Goal: Use online tool/utility: Utilize a website feature to perform a specific function

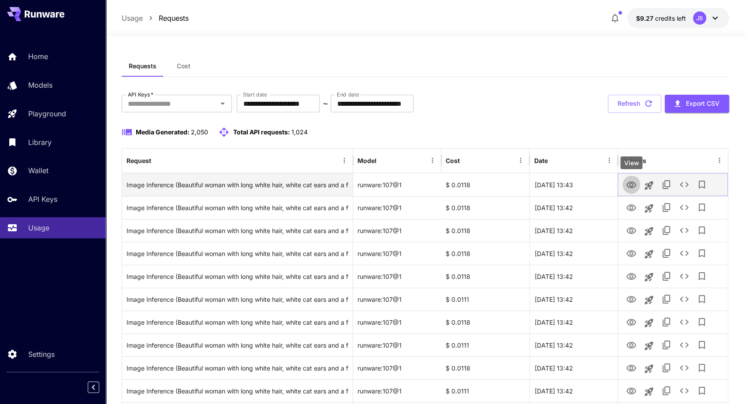
click at [631, 182] on icon "View" at bounding box center [631, 185] width 10 height 7
click at [631, 185] on icon "View" at bounding box center [631, 185] width 11 height 11
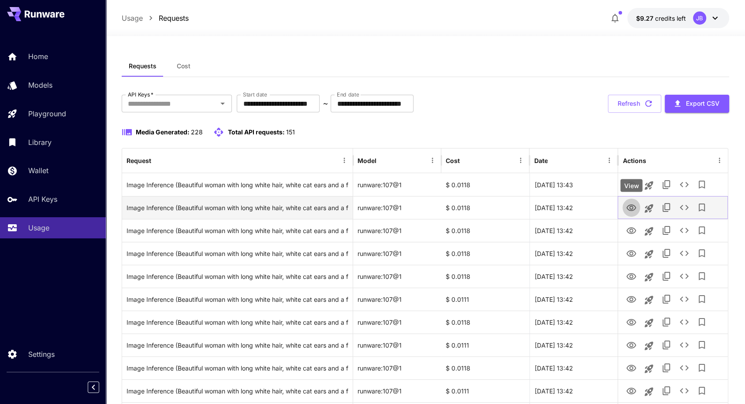
click at [629, 209] on icon "View" at bounding box center [631, 208] width 11 height 11
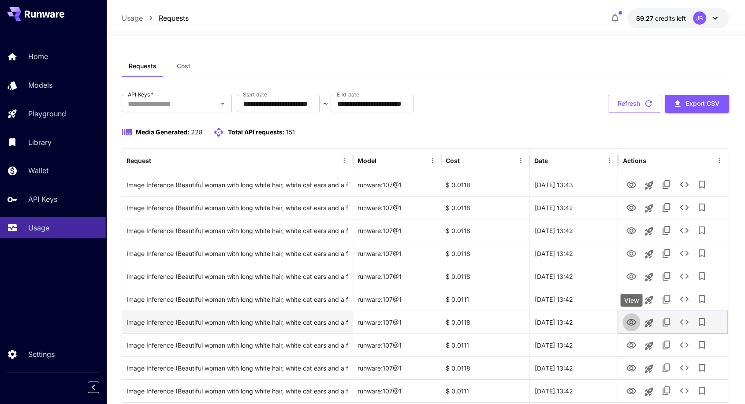
click at [633, 319] on icon "View" at bounding box center [631, 322] width 11 height 11
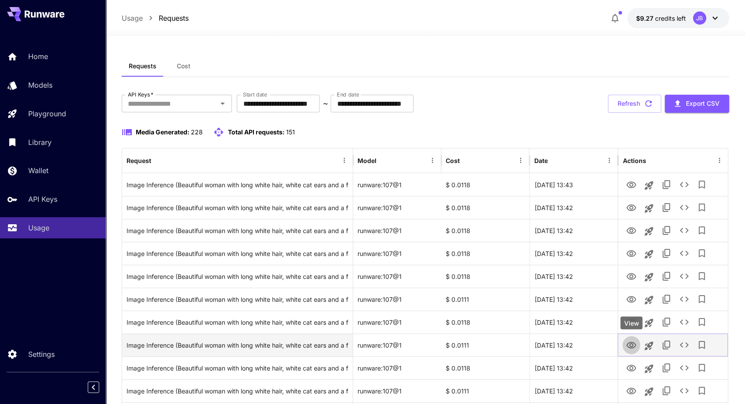
click at [631, 346] on icon "View" at bounding box center [631, 345] width 10 height 7
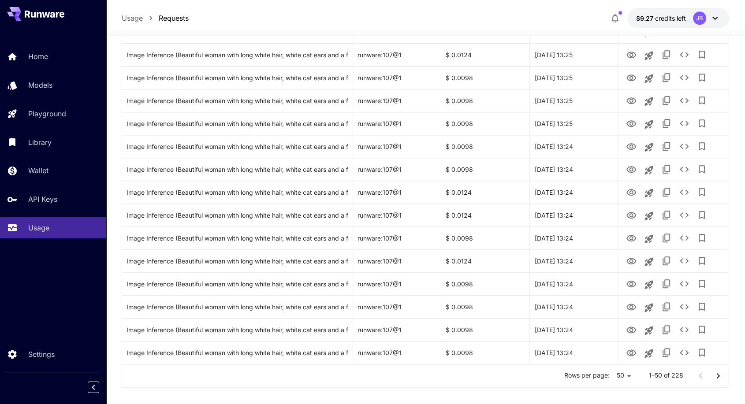
scroll to position [964, 0]
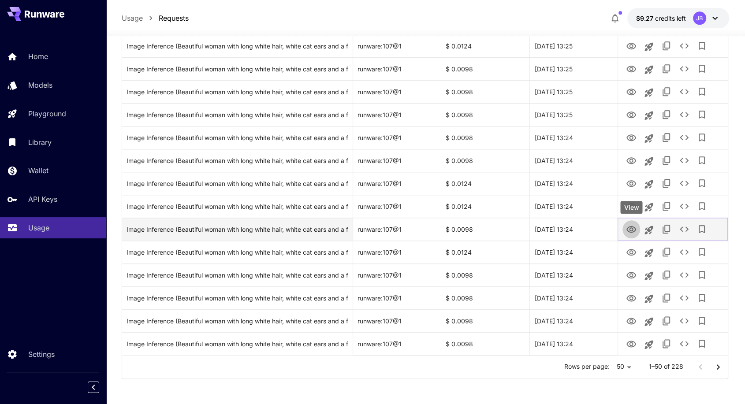
click at [631, 231] on icon "View" at bounding box center [631, 229] width 10 height 7
click at [648, 230] on icon "Launch in playground" at bounding box center [649, 230] width 8 height 8
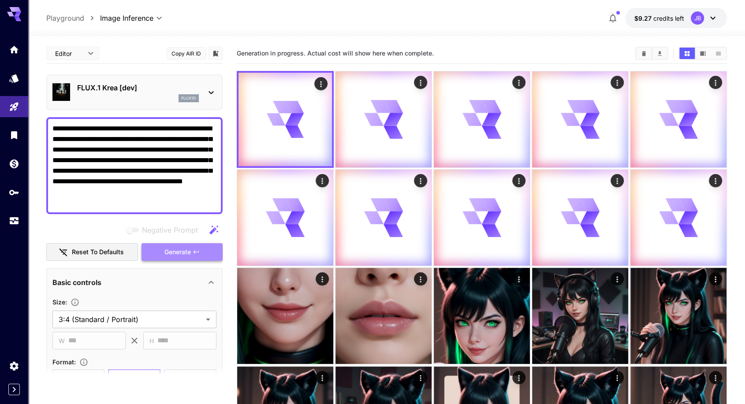
click at [181, 251] on span "Generate" at bounding box center [177, 252] width 26 height 11
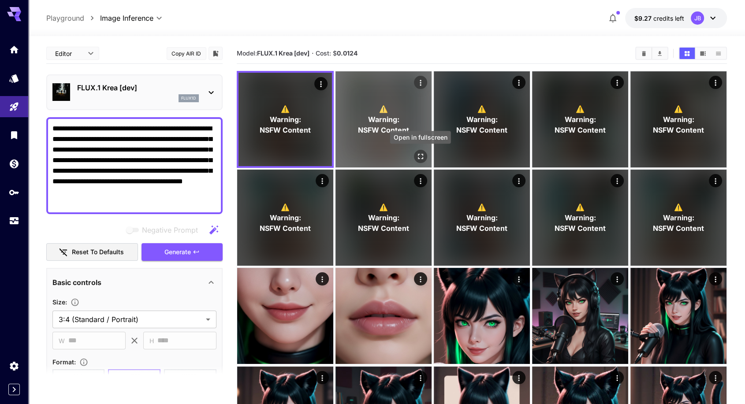
click at [418, 156] on icon "Open in fullscreen" at bounding box center [420, 156] width 9 height 9
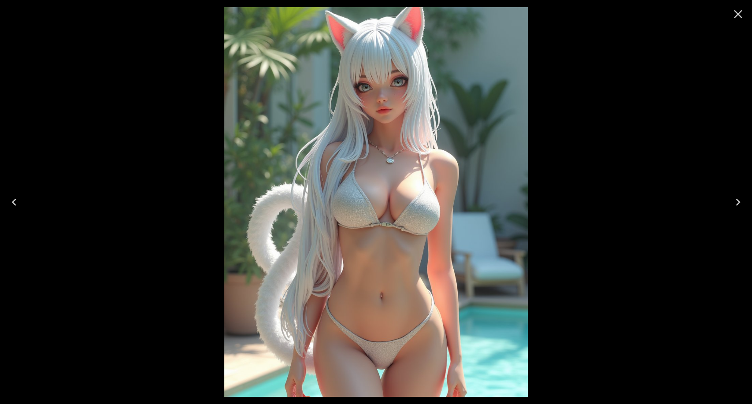
click at [737, 200] on icon "Next" at bounding box center [738, 202] width 4 height 7
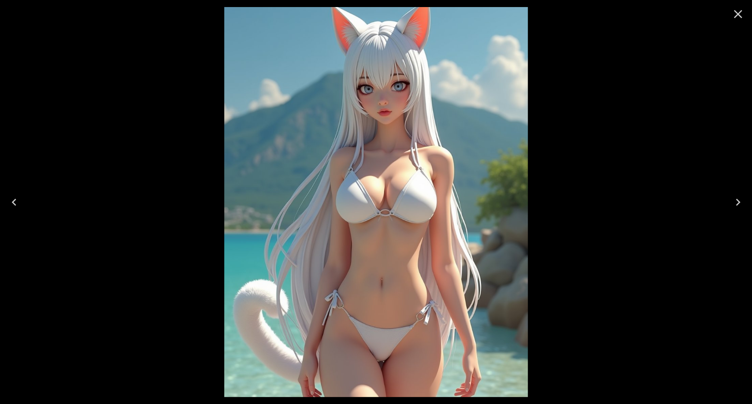
click at [737, 200] on icon "Next" at bounding box center [738, 202] width 4 height 7
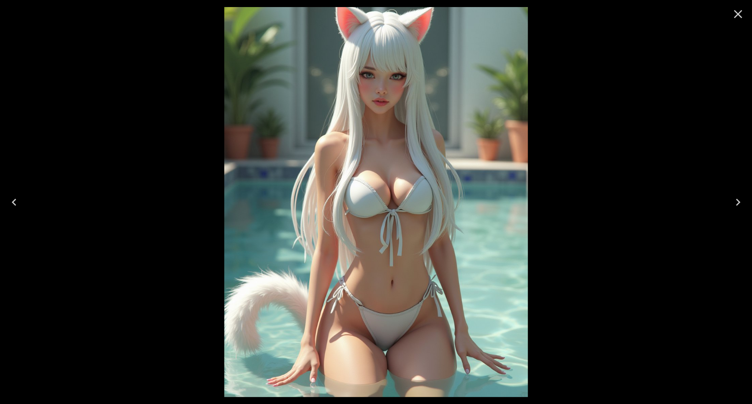
click at [737, 200] on icon "Next" at bounding box center [738, 202] width 4 height 7
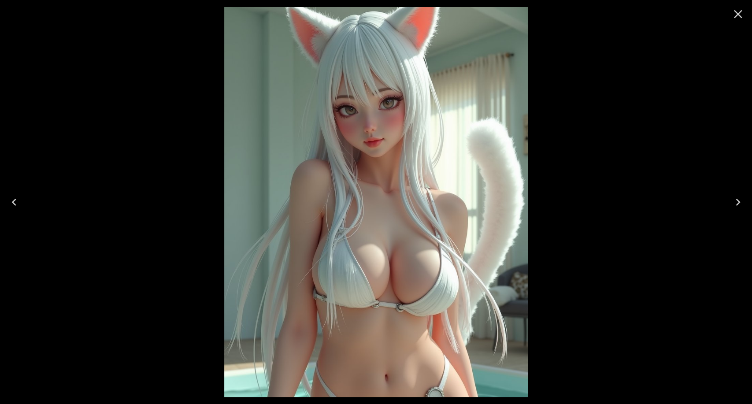
click at [737, 200] on icon "Next" at bounding box center [738, 202] width 4 height 7
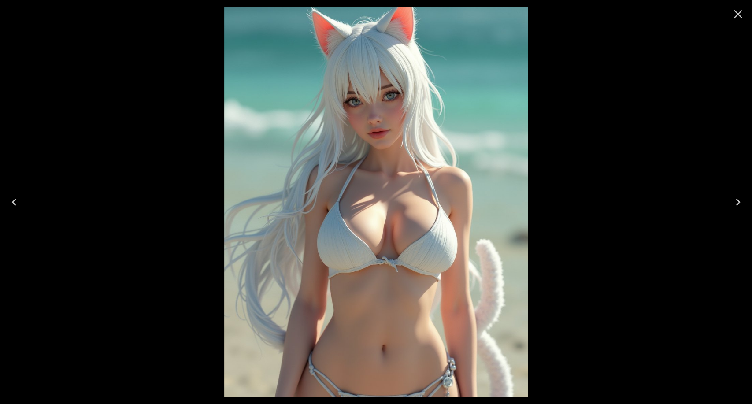
click at [740, 204] on icon "Next" at bounding box center [738, 202] width 14 height 14
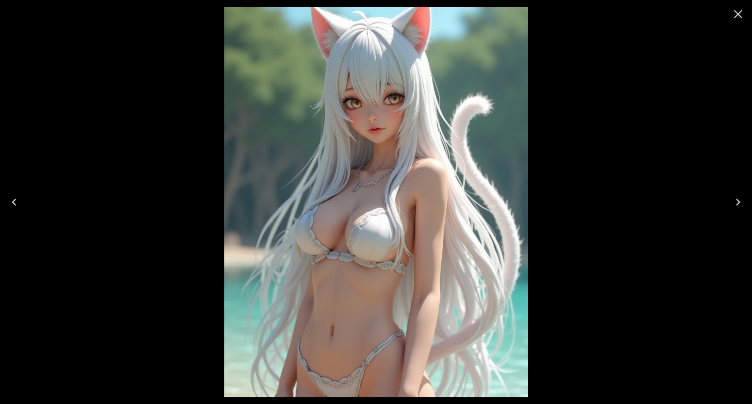
click at [740, 204] on icon "Next" at bounding box center [738, 202] width 14 height 14
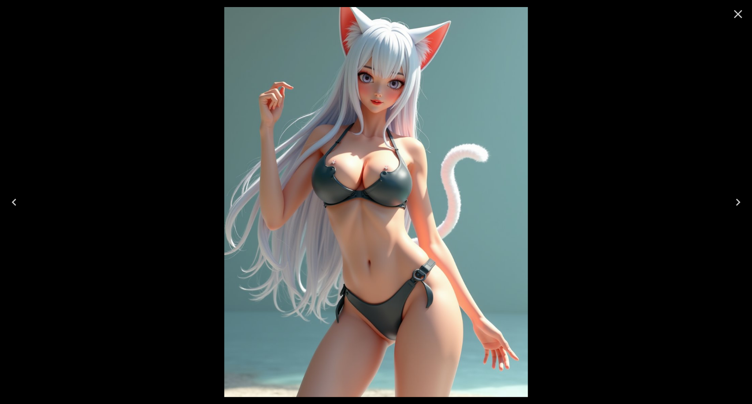
click at [740, 204] on icon "Next" at bounding box center [738, 202] width 14 height 14
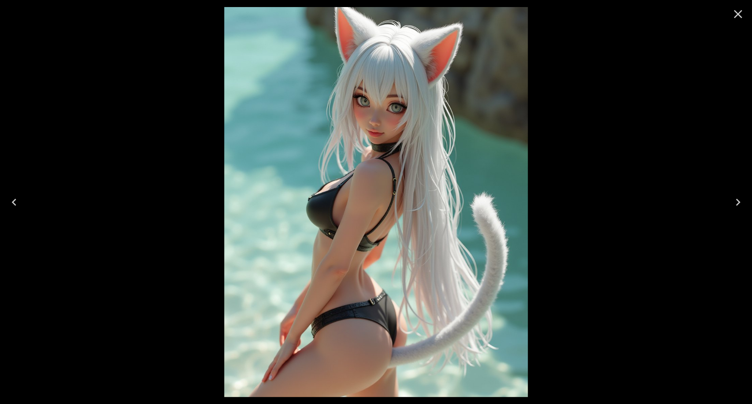
click at [738, 7] on icon "Close" at bounding box center [738, 14] width 14 height 14
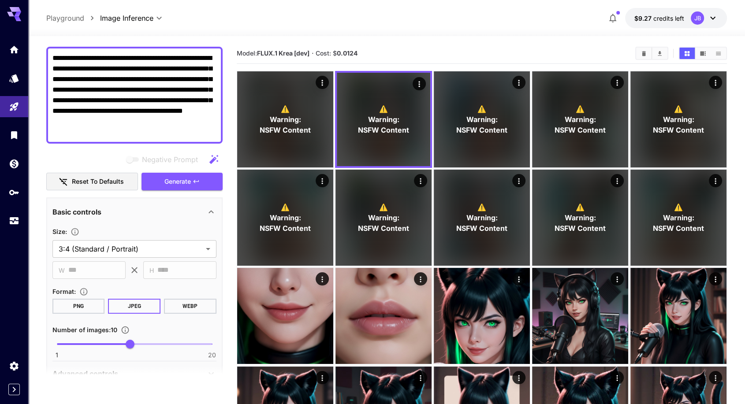
scroll to position [37, 0]
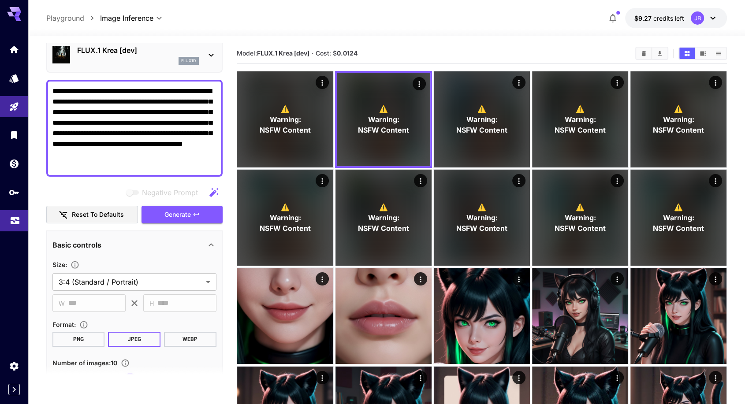
click at [16, 225] on link at bounding box center [14, 221] width 28 height 22
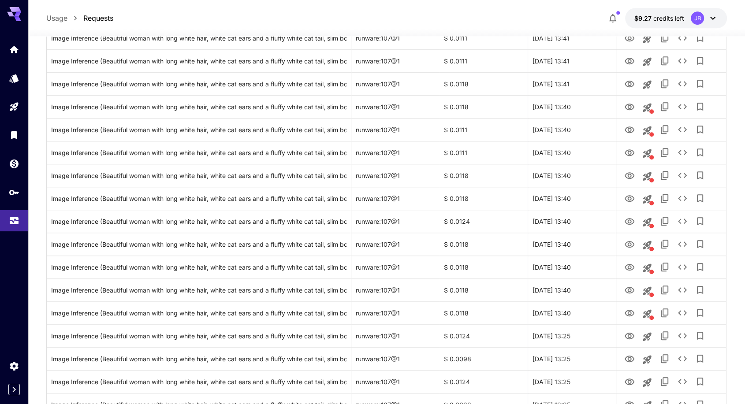
scroll to position [766, 0]
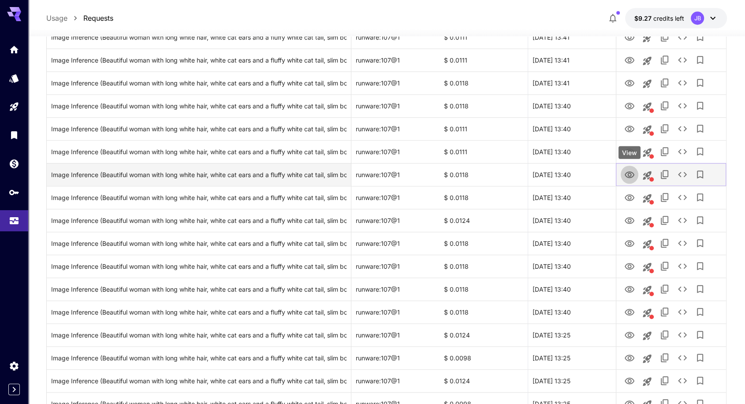
click at [627, 174] on icon "View" at bounding box center [629, 175] width 11 height 11
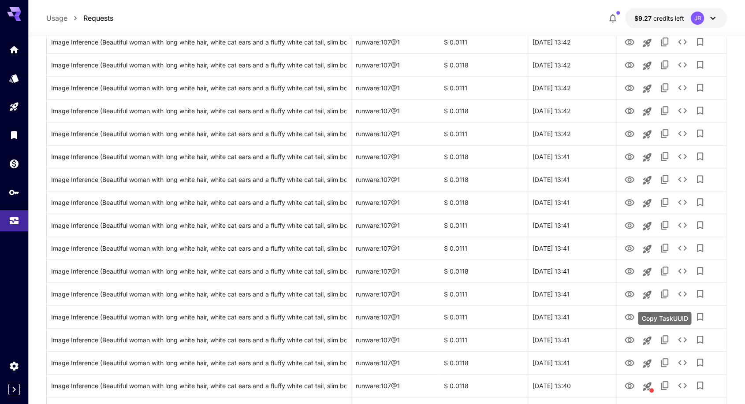
scroll to position [482, 0]
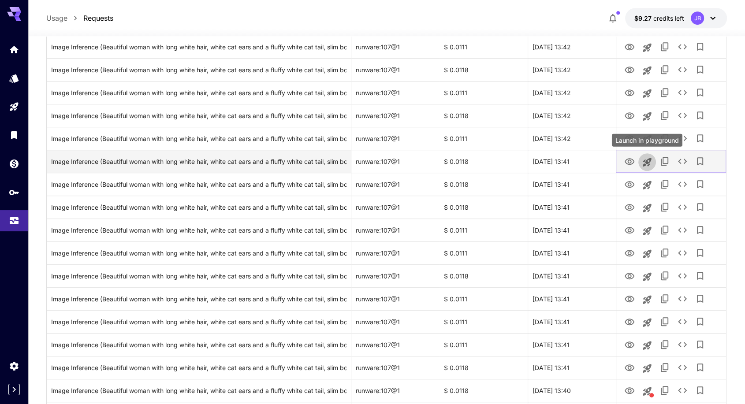
click at [644, 162] on icon "Launch in playground" at bounding box center [647, 162] width 11 height 11
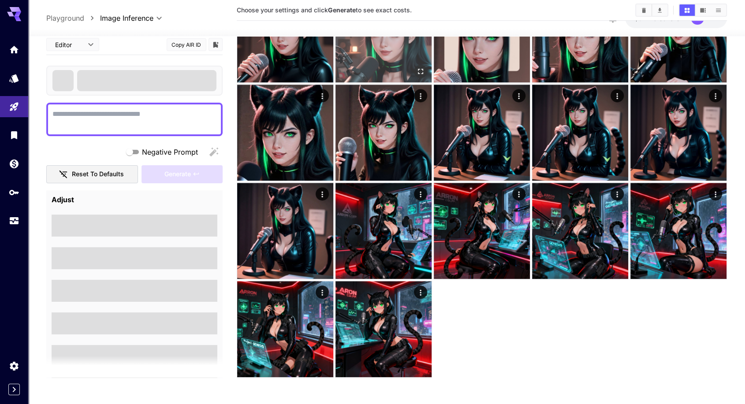
scroll to position [380, 0]
type textarea "**********"
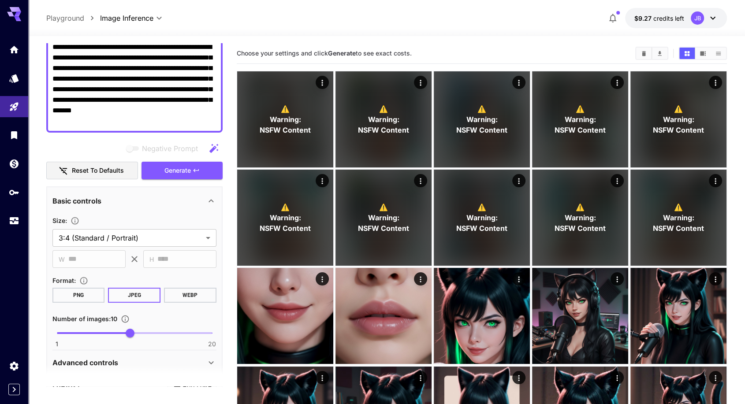
scroll to position [85, 0]
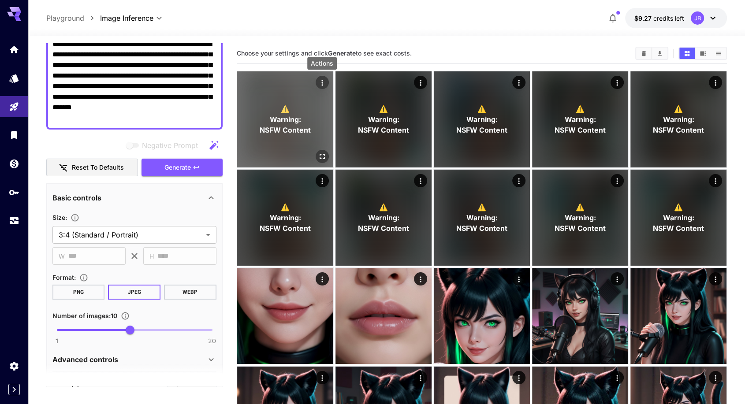
click at [324, 82] on icon "Actions" at bounding box center [322, 82] width 9 height 9
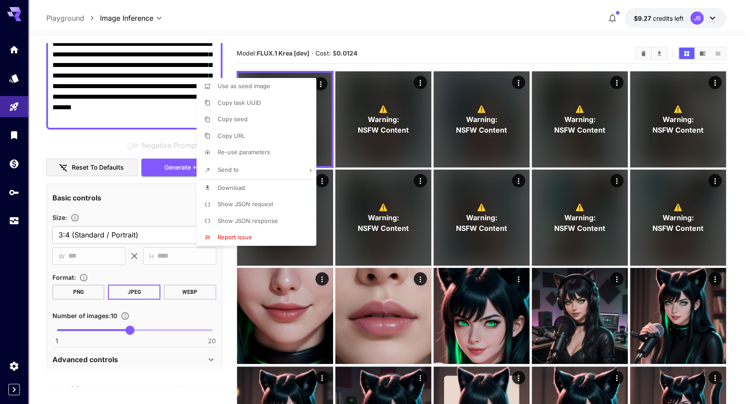
click at [426, 50] on div at bounding box center [376, 202] width 752 height 404
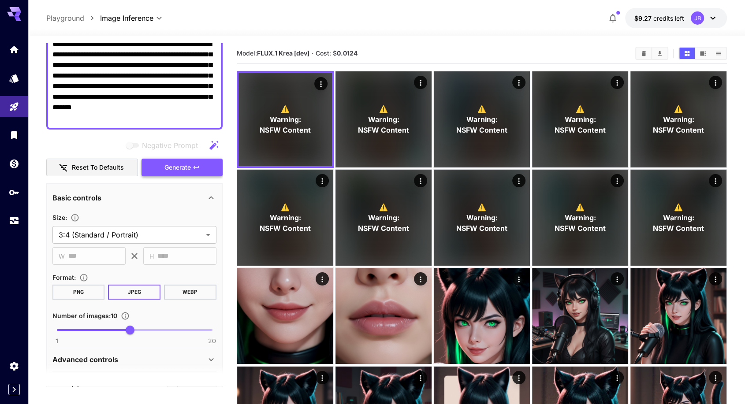
click at [197, 169] on icon "button" at bounding box center [196, 167] width 7 height 7
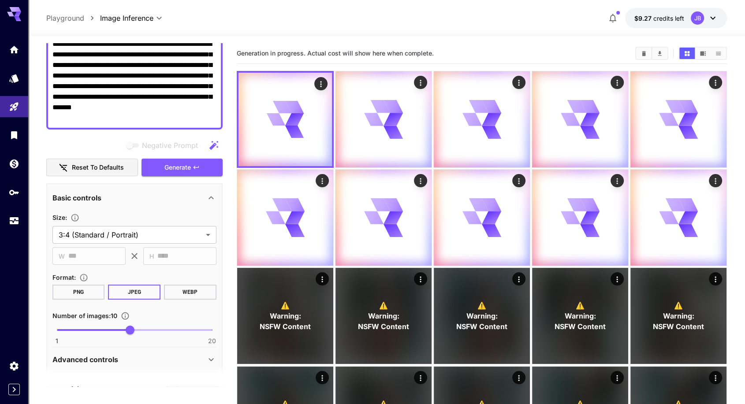
click at [709, 20] on icon at bounding box center [712, 18] width 11 height 11
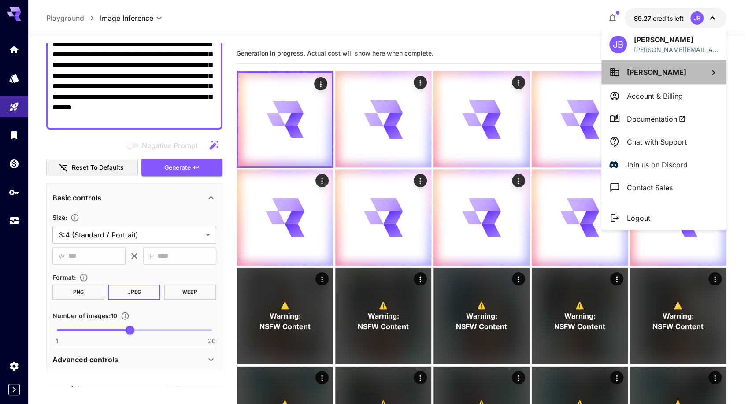
click at [647, 75] on span "[PERSON_NAME]" at bounding box center [656, 72] width 59 height 9
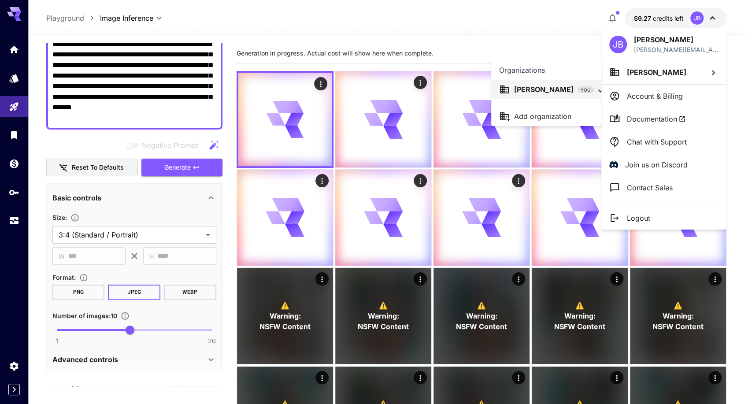
click at [614, 47] on div at bounding box center [376, 202] width 752 height 404
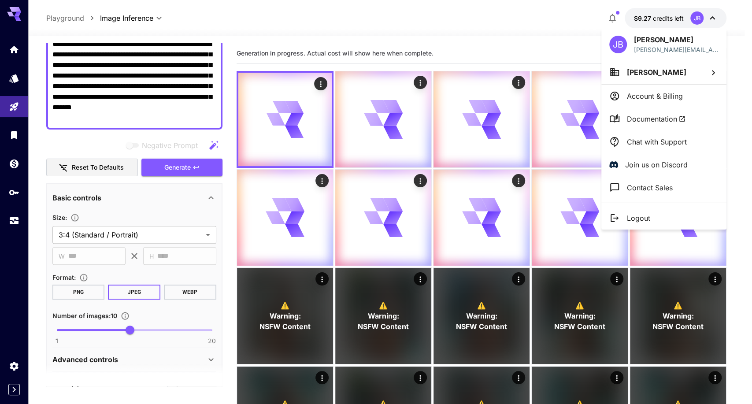
click at [546, 30] on div at bounding box center [376, 202] width 752 height 404
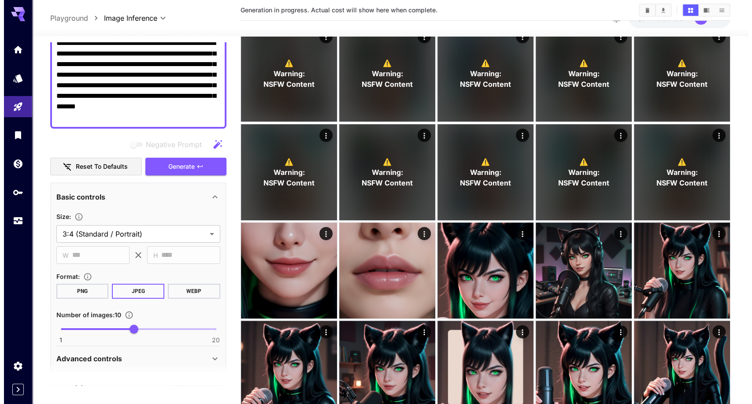
scroll to position [0, 0]
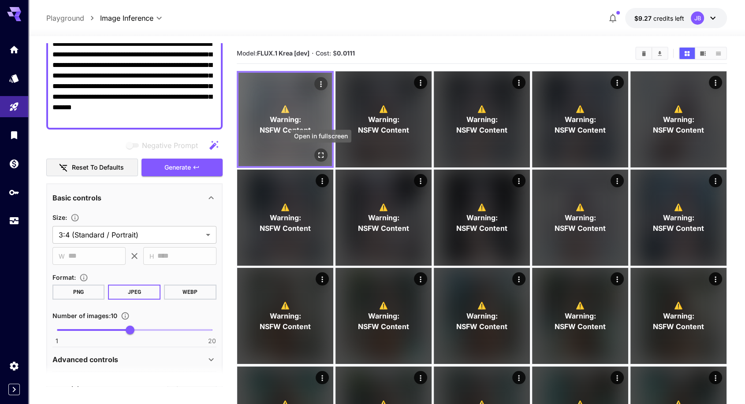
click at [323, 157] on icon "Open in fullscreen" at bounding box center [320, 154] width 5 height 5
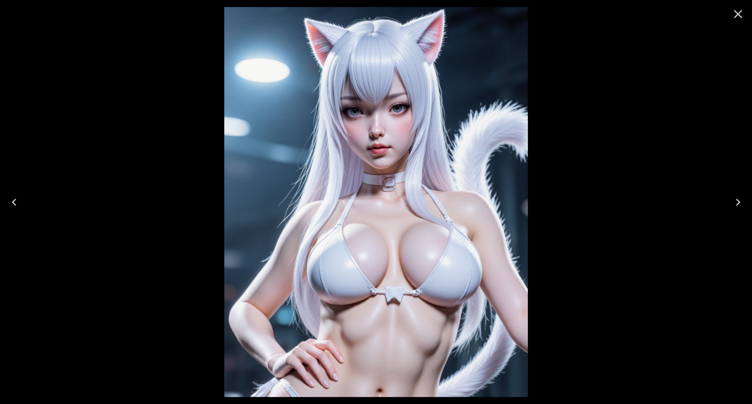
click at [737, 202] on icon "Next" at bounding box center [738, 202] width 14 height 14
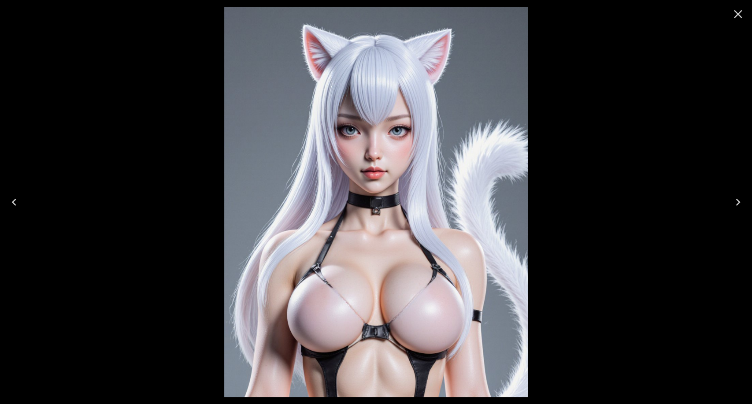
click at [737, 202] on icon "Next" at bounding box center [738, 202] width 14 height 14
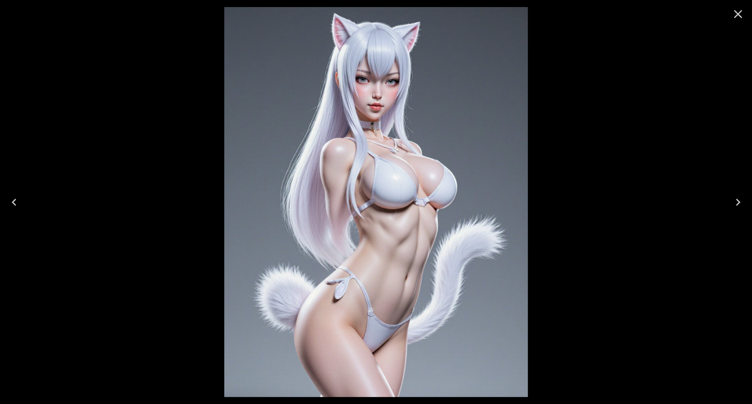
click at [737, 202] on icon "Next" at bounding box center [738, 202] width 14 height 14
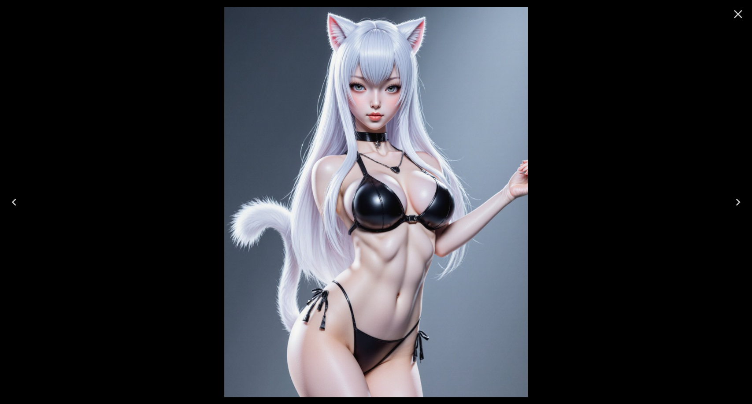
click at [741, 204] on icon "Next" at bounding box center [738, 202] width 14 height 14
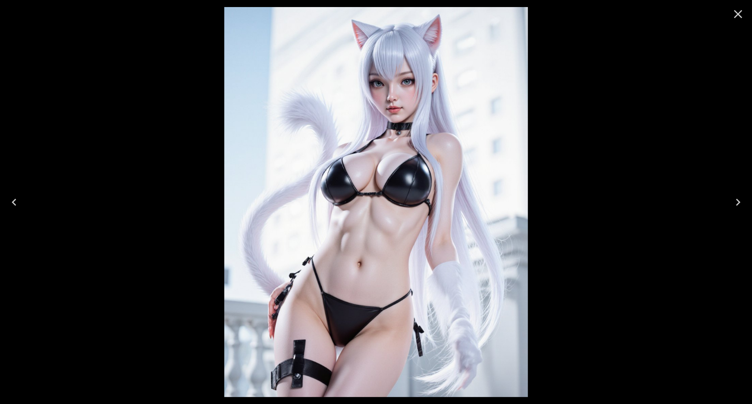
click at [741, 204] on icon "Next" at bounding box center [738, 202] width 14 height 14
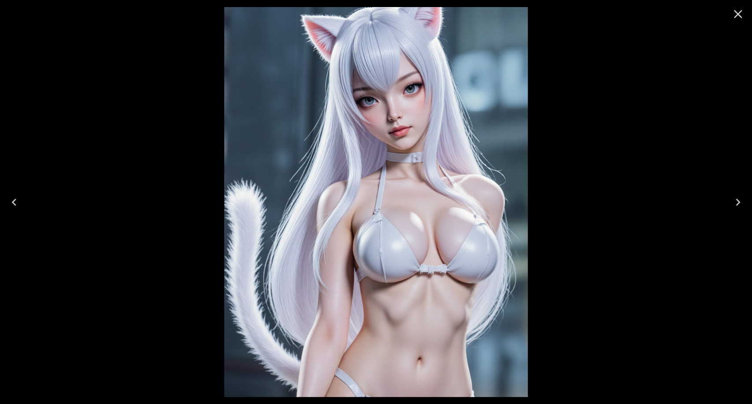
click at [17, 206] on icon "Previous" at bounding box center [14, 202] width 14 height 14
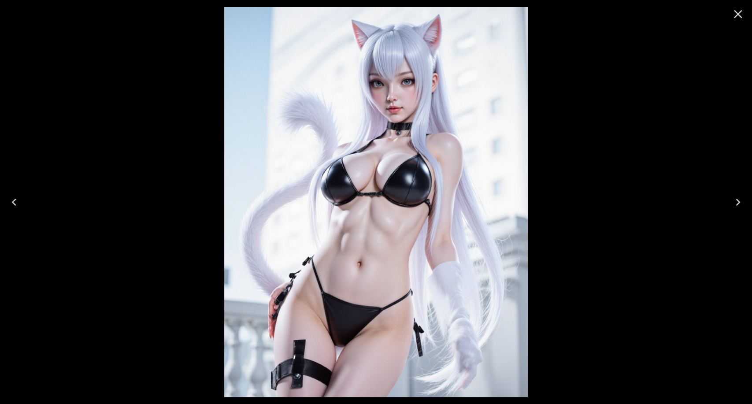
click at [739, 14] on icon "Close" at bounding box center [738, 14] width 14 height 14
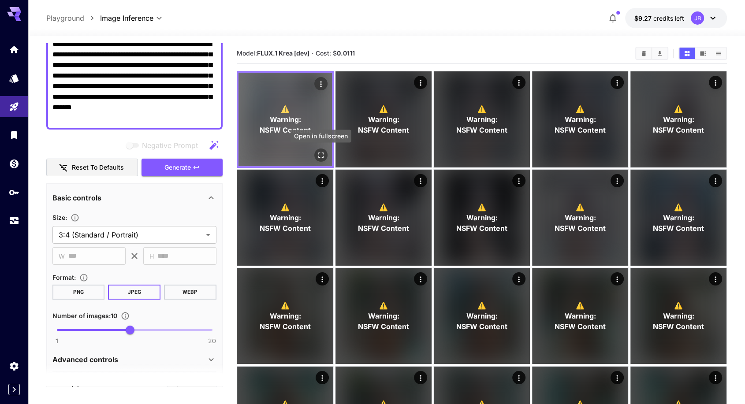
click at [322, 152] on icon "Open in fullscreen" at bounding box center [320, 154] width 5 height 5
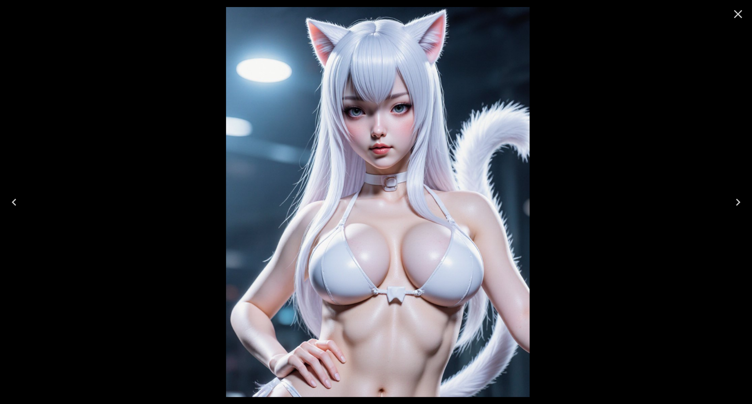
drag, startPoint x: 306, startPoint y: 190, endPoint x: 450, endPoint y: 54, distance: 198.2
click at [450, 54] on img at bounding box center [377, 202] width 303 height 390
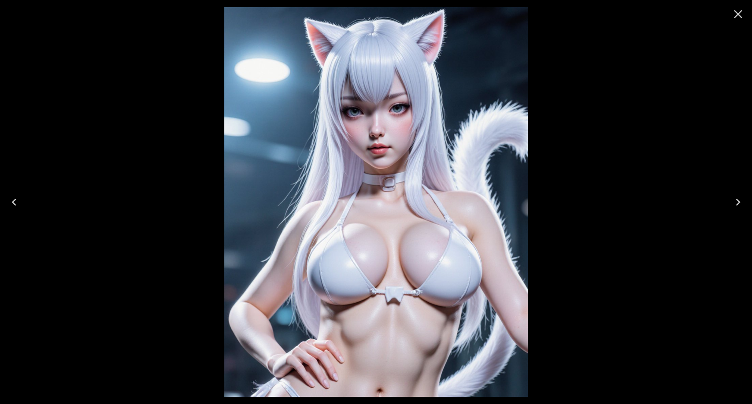
click at [738, 203] on icon "Next" at bounding box center [738, 202] width 4 height 7
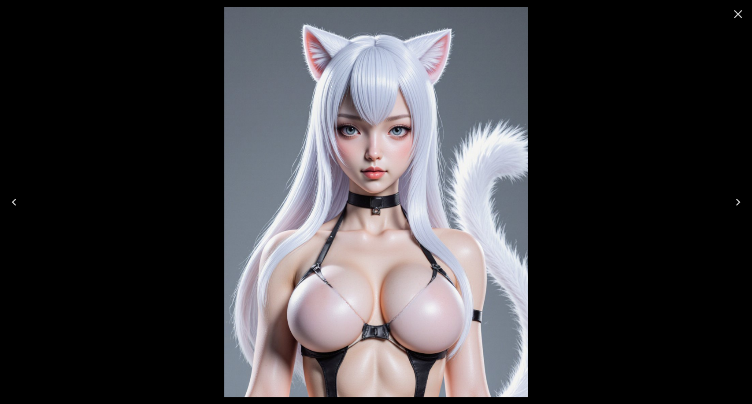
click at [738, 203] on icon "Next" at bounding box center [738, 202] width 4 height 7
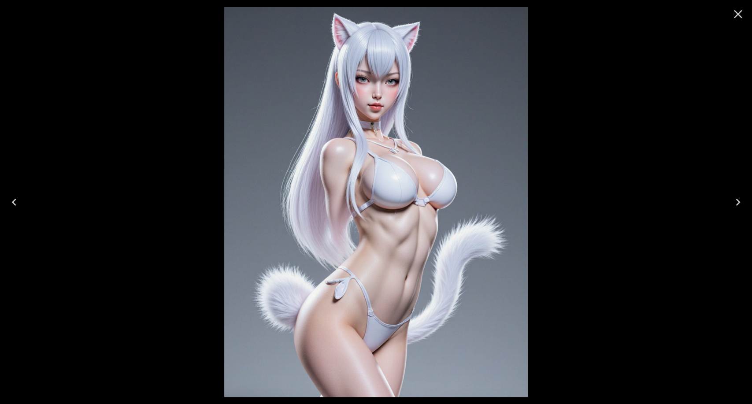
click at [738, 203] on icon "Next" at bounding box center [738, 202] width 4 height 7
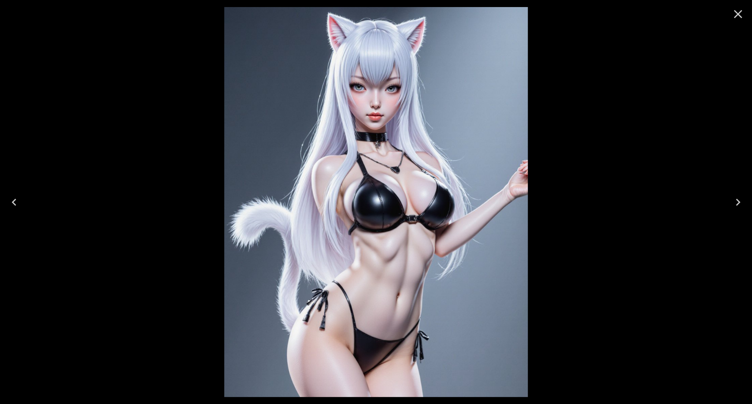
click at [738, 203] on icon "Next" at bounding box center [738, 202] width 4 height 7
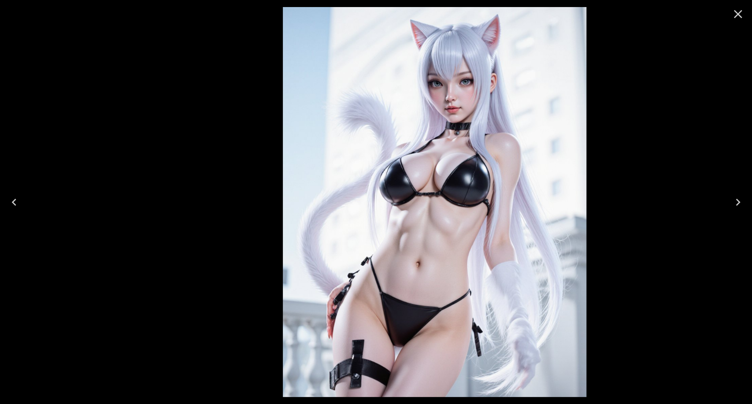
drag, startPoint x: 387, startPoint y: 145, endPoint x: 469, endPoint y: 124, distance: 84.6
click at [469, 124] on img at bounding box center [434, 202] width 303 height 390
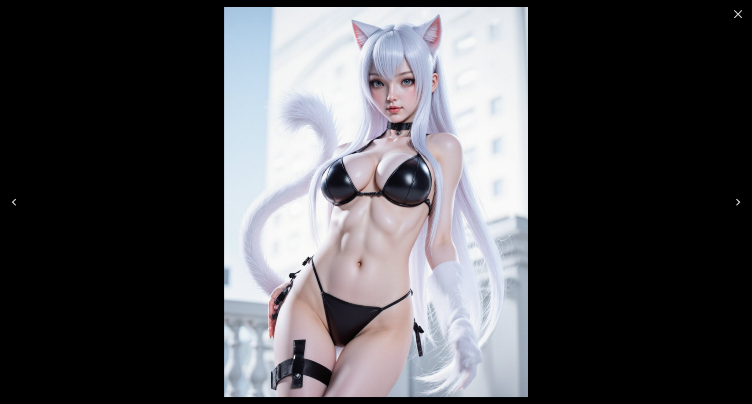
click at [366, 124] on img at bounding box center [375, 202] width 303 height 390
